Goal: Navigation & Orientation: Find specific page/section

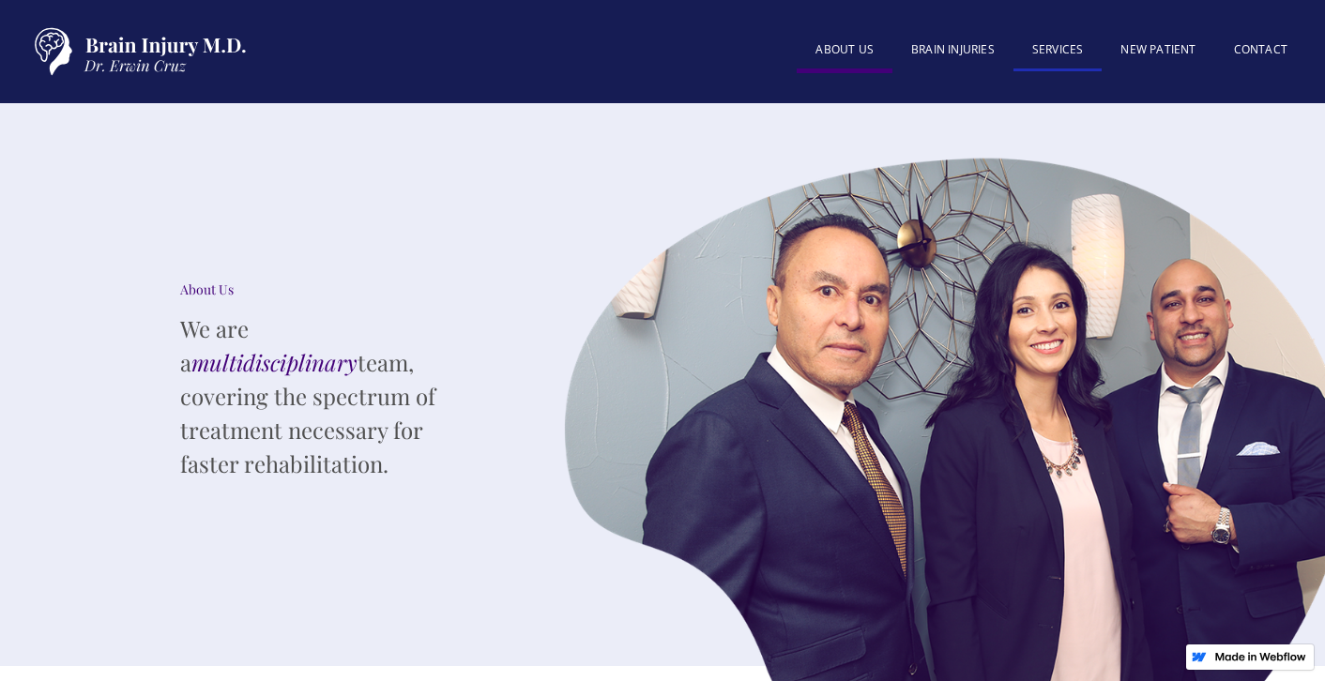
click at [1076, 49] on link "SERVICES" at bounding box center [1057, 51] width 89 height 40
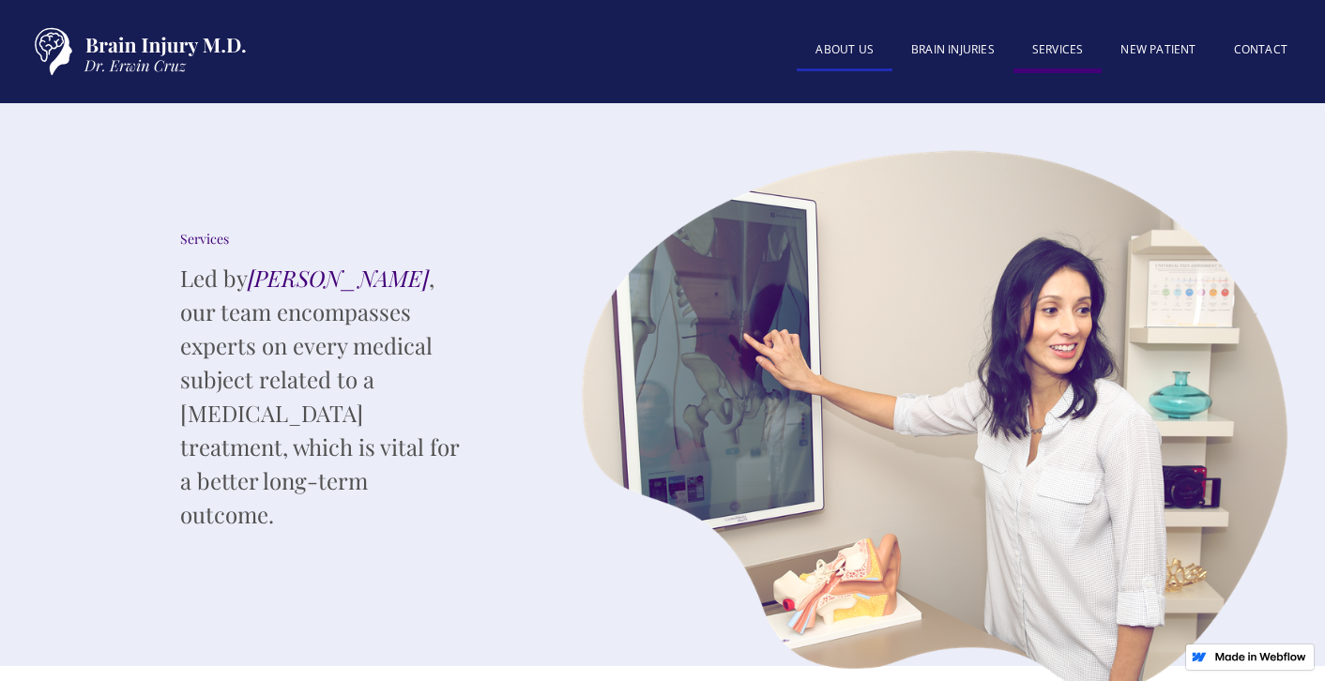
click at [853, 47] on link "About US" at bounding box center [844, 51] width 96 height 40
